Goal: Transaction & Acquisition: Download file/media

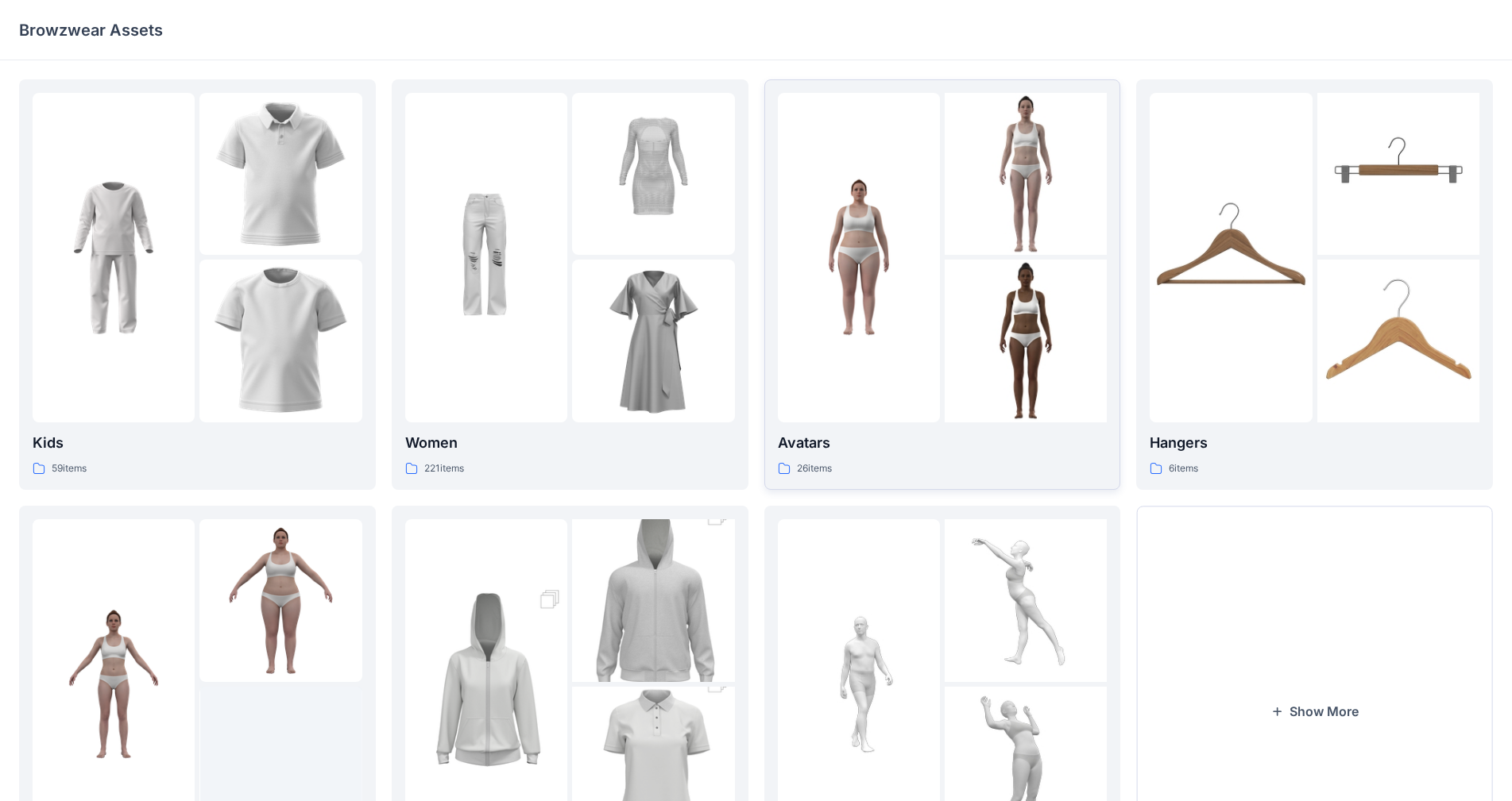
click at [793, 215] on img at bounding box center [1025, 174] width 162 height 162
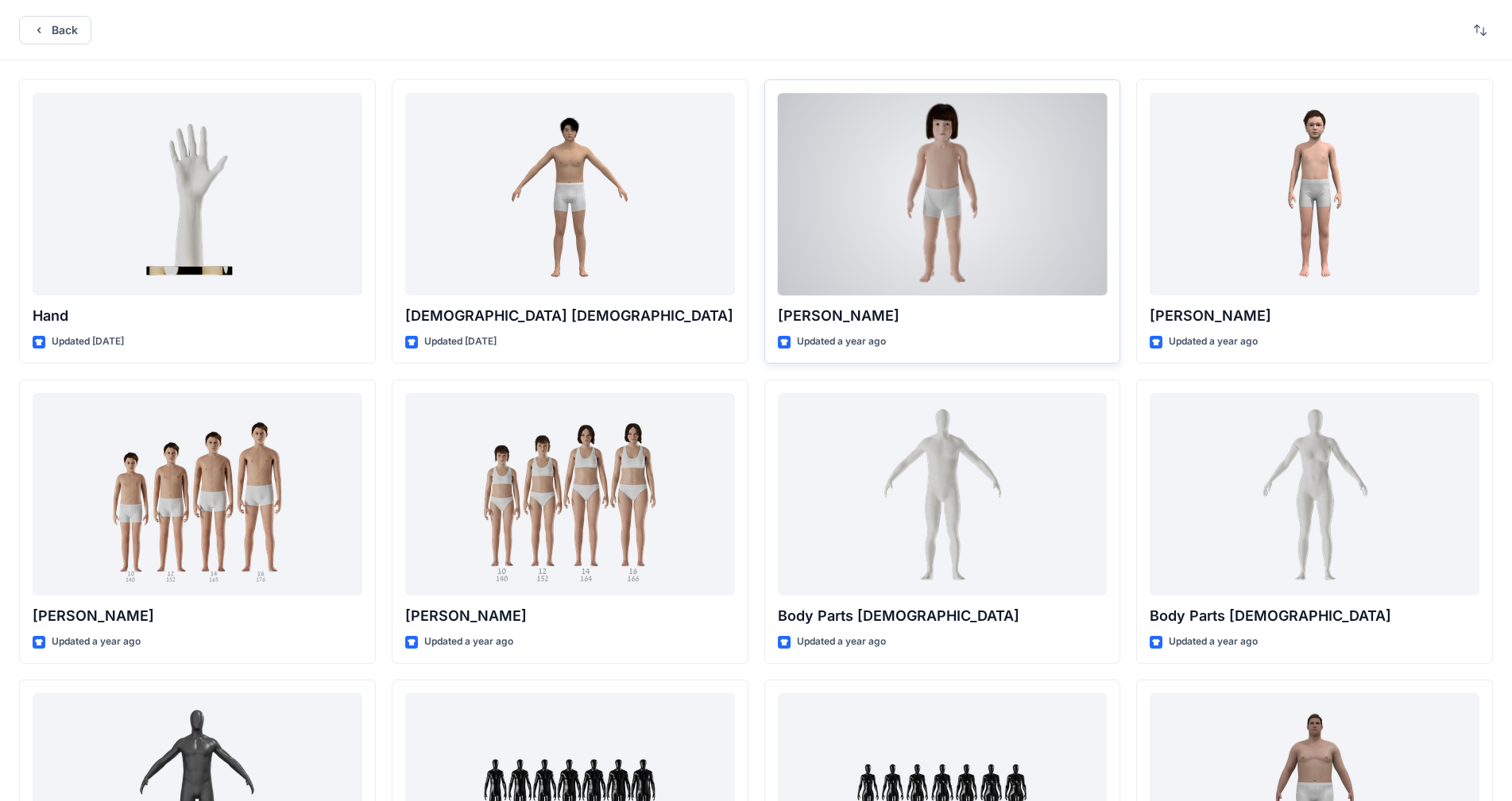
click at [793, 206] on div at bounding box center [942, 194] width 330 height 202
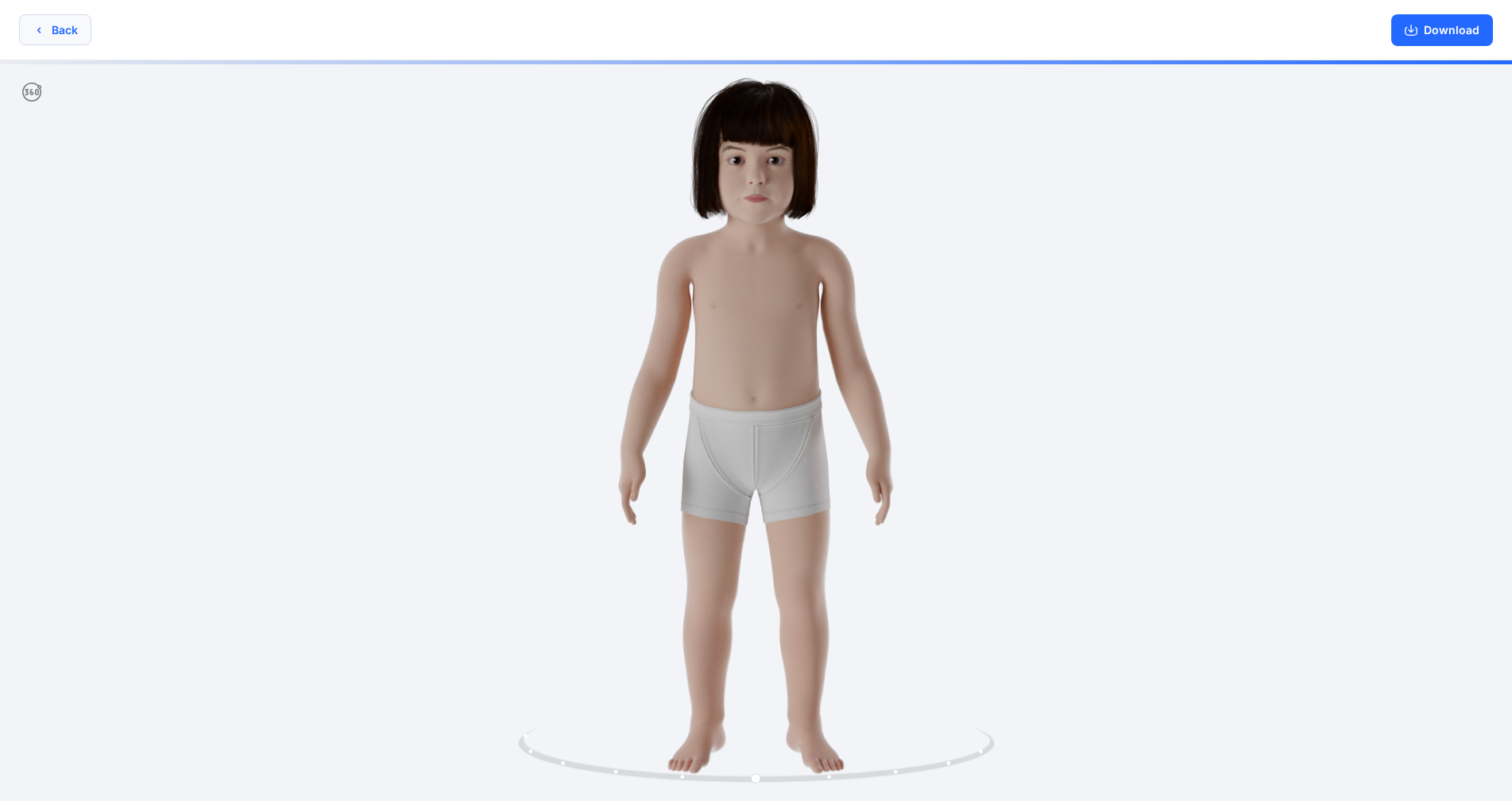
click at [76, 33] on button "Back" at bounding box center [55, 29] width 72 height 31
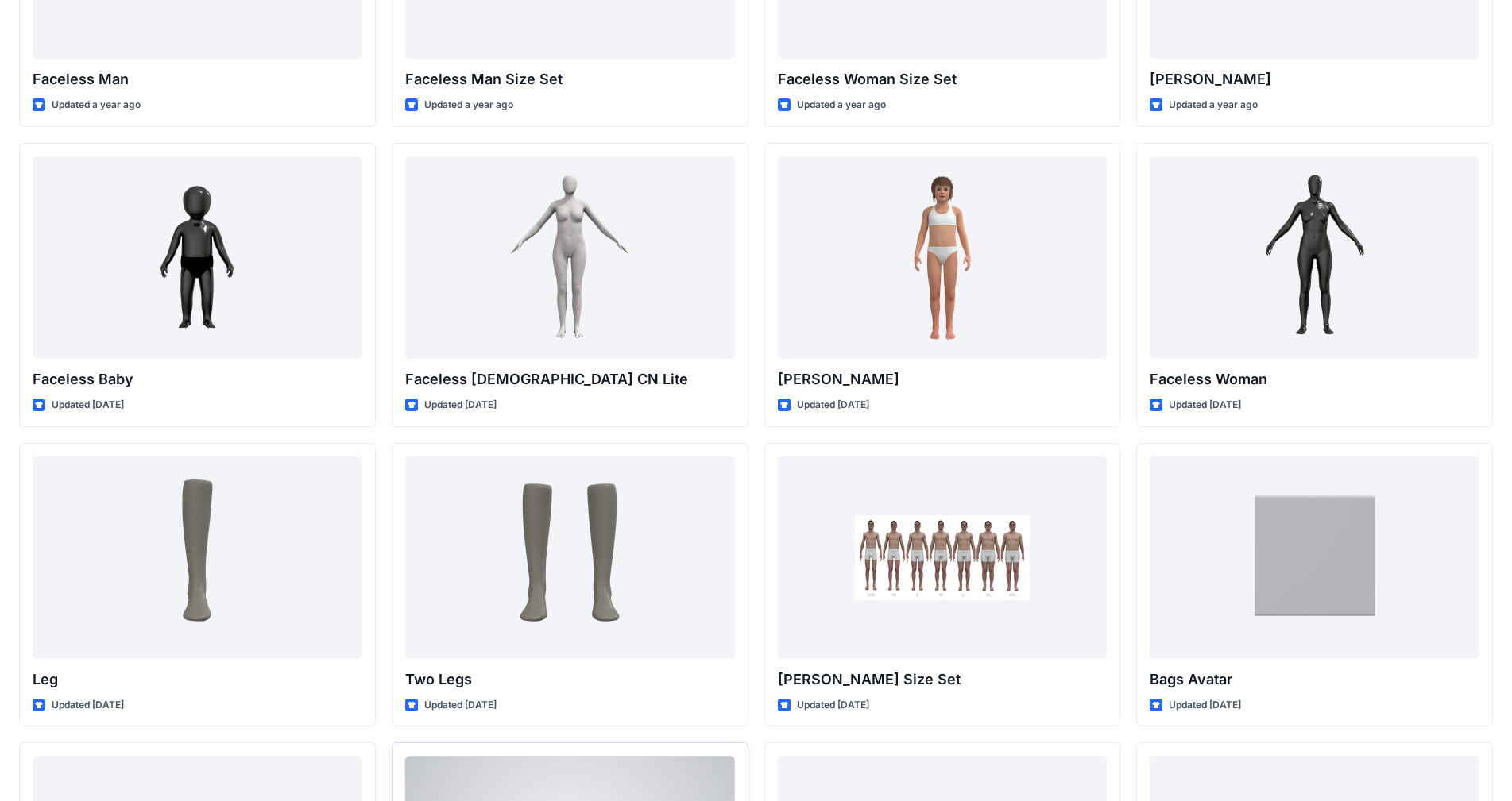
scroll to position [821, 0]
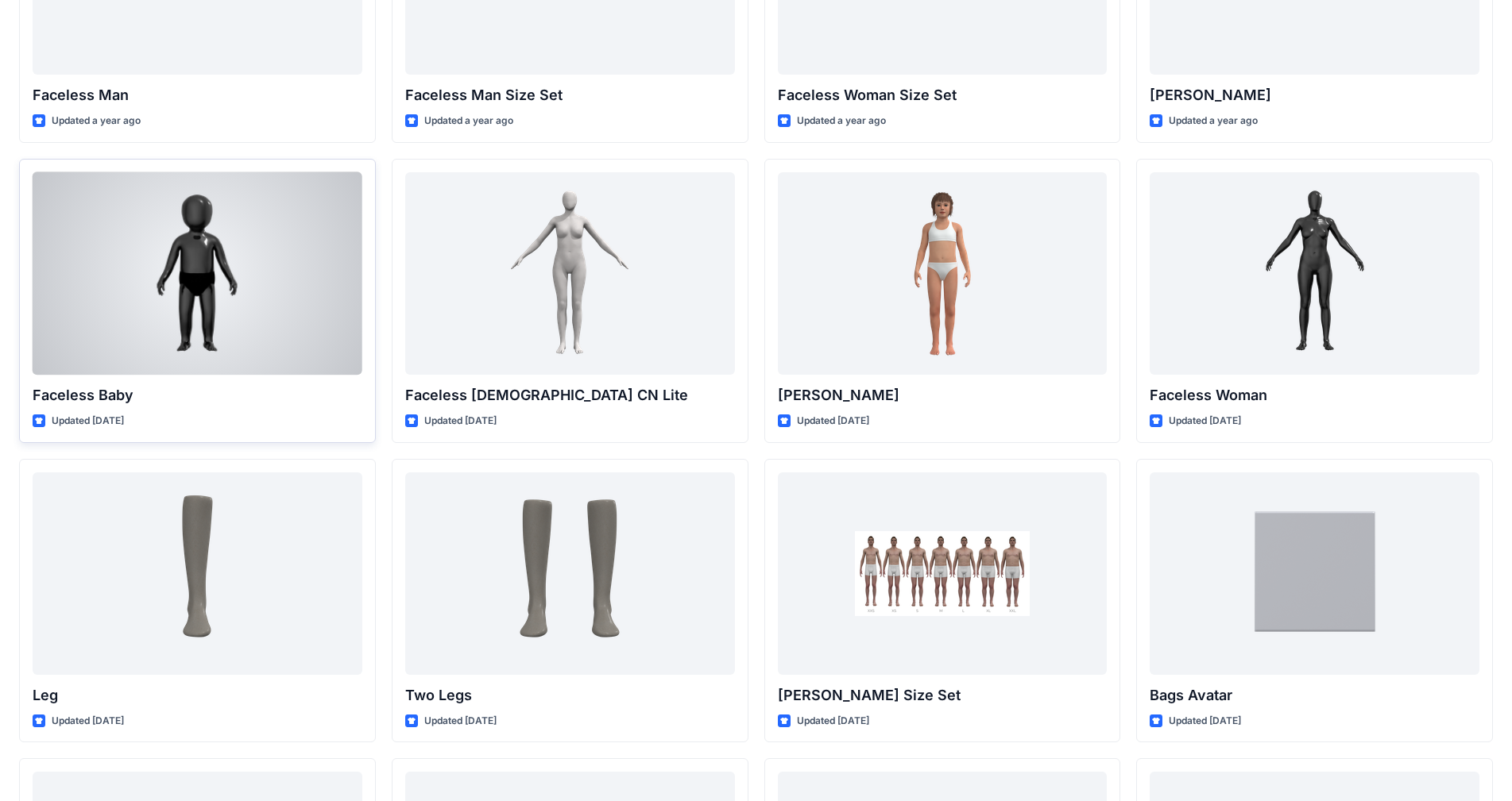
click at [254, 225] on div at bounding box center [198, 273] width 330 height 202
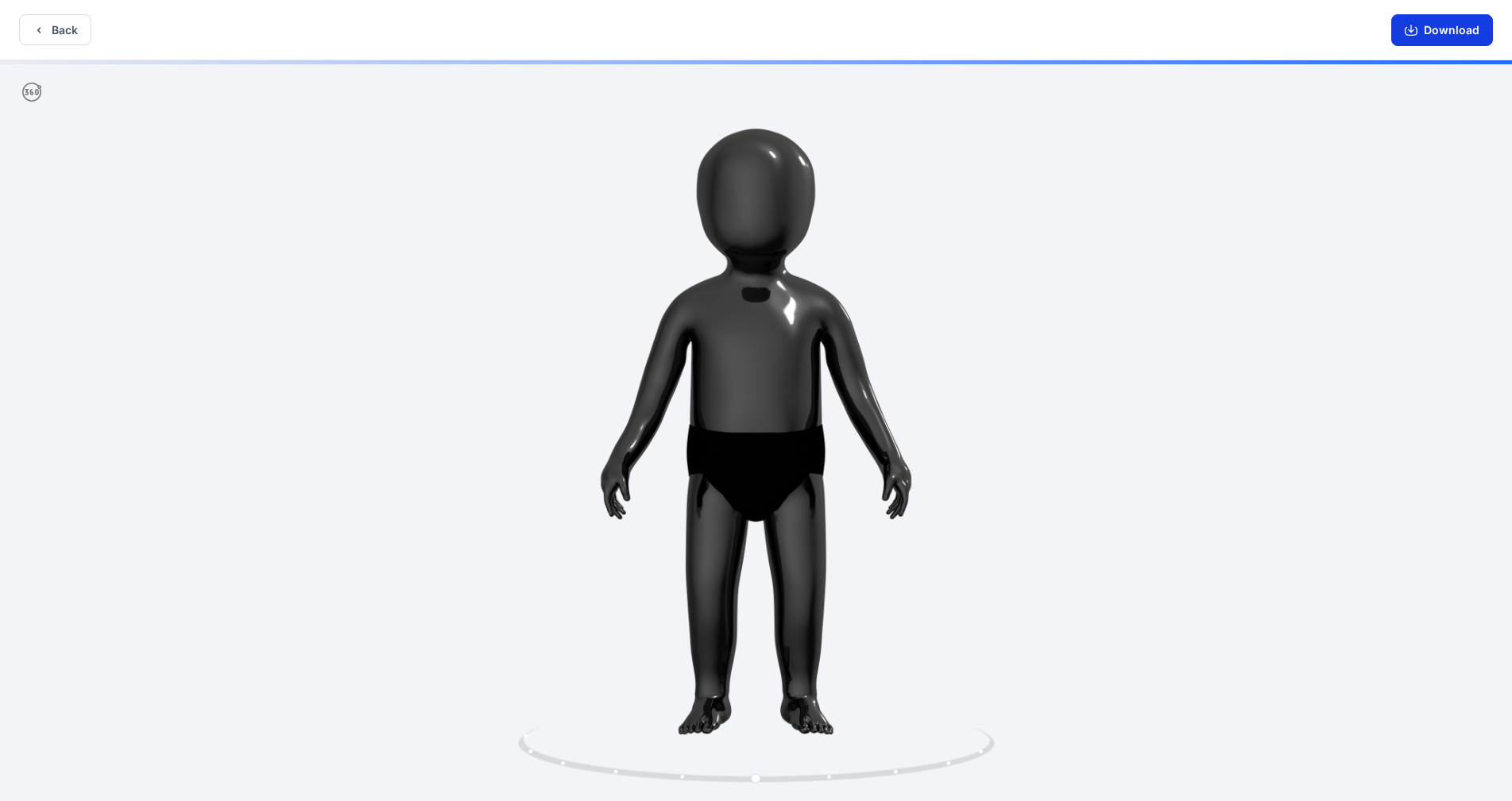
click at [793, 29] on button "Download" at bounding box center [1442, 30] width 102 height 32
